Goal: Task Accomplishment & Management: Manage account settings

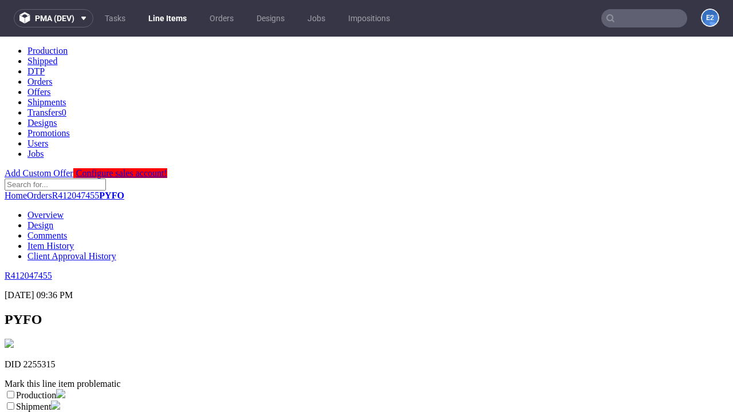
scroll to position [201, 0]
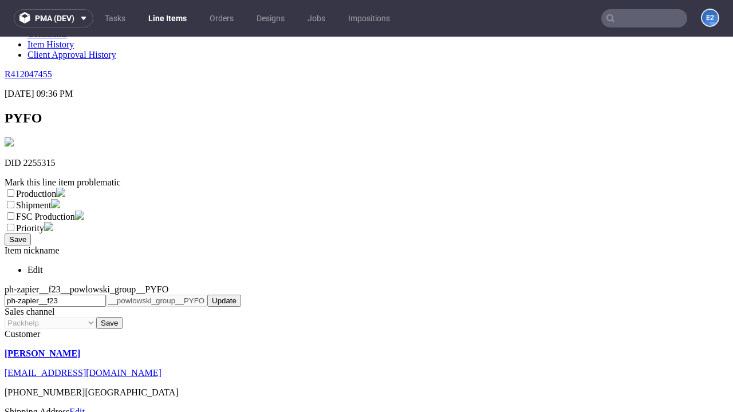
select select "dtp_ca_needed"
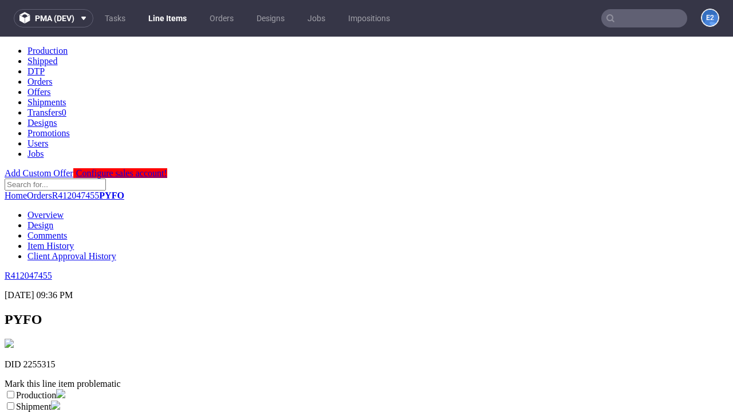
scroll to position [0, 0]
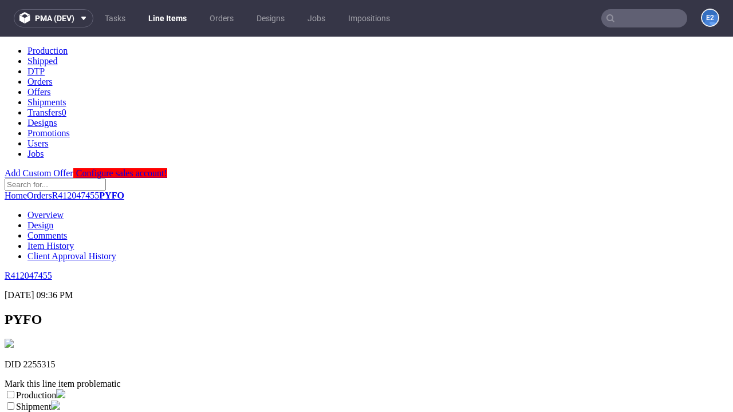
checkbox input "true"
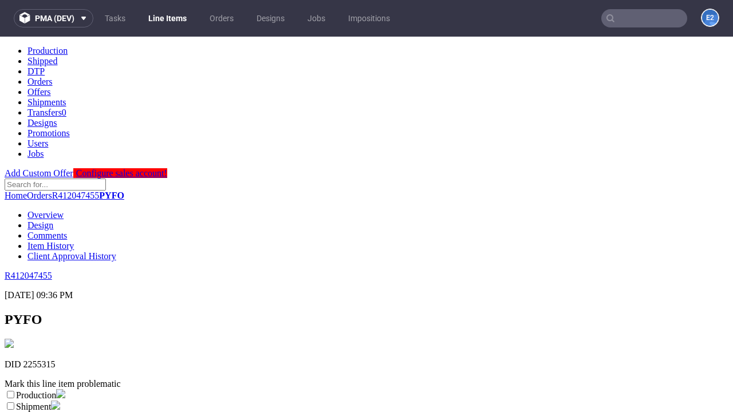
scroll to position [198, 0]
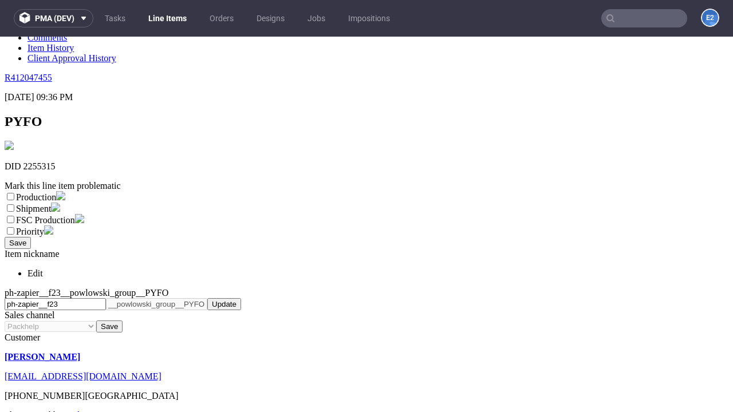
type textarea "test"
